Goal: Task Accomplishment & Management: Manage account settings

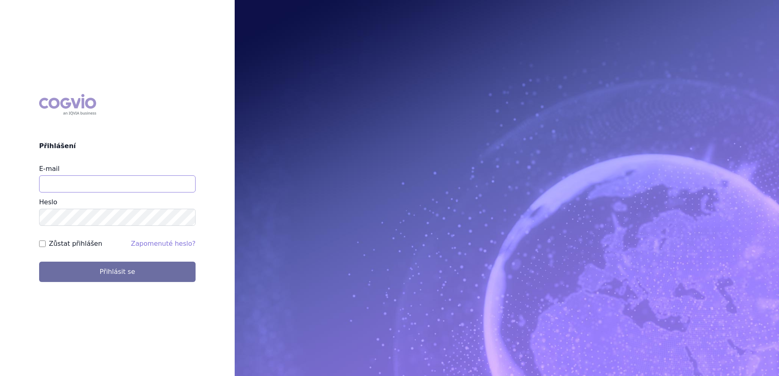
click at [102, 181] on input "E-mail" at bounding box center [117, 184] width 156 height 17
type input "petr.setina@sanofi.com"
click at [39, 262] on button "Přihlásit se" at bounding box center [117, 272] width 156 height 20
